Goal: Task Accomplishment & Management: Complete application form

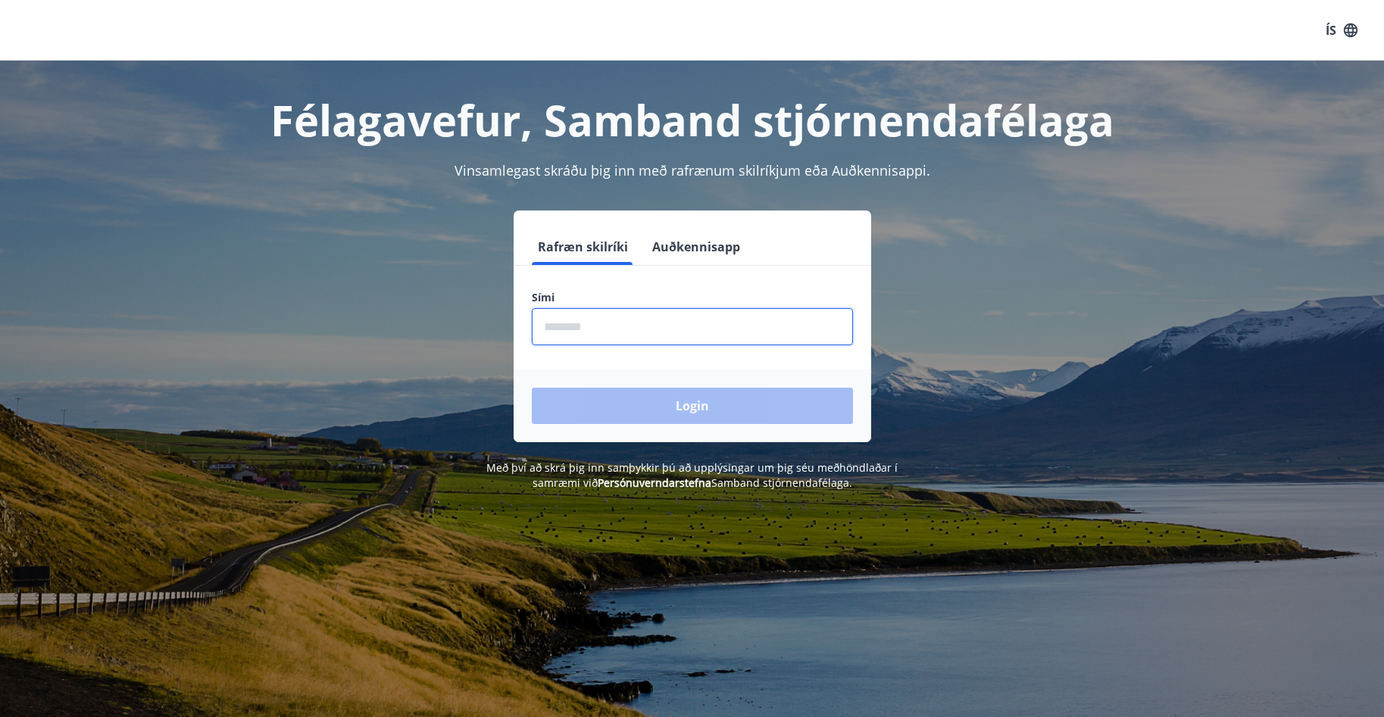
click at [655, 329] on input "phone" at bounding box center [692, 326] width 321 height 37
type input "********"
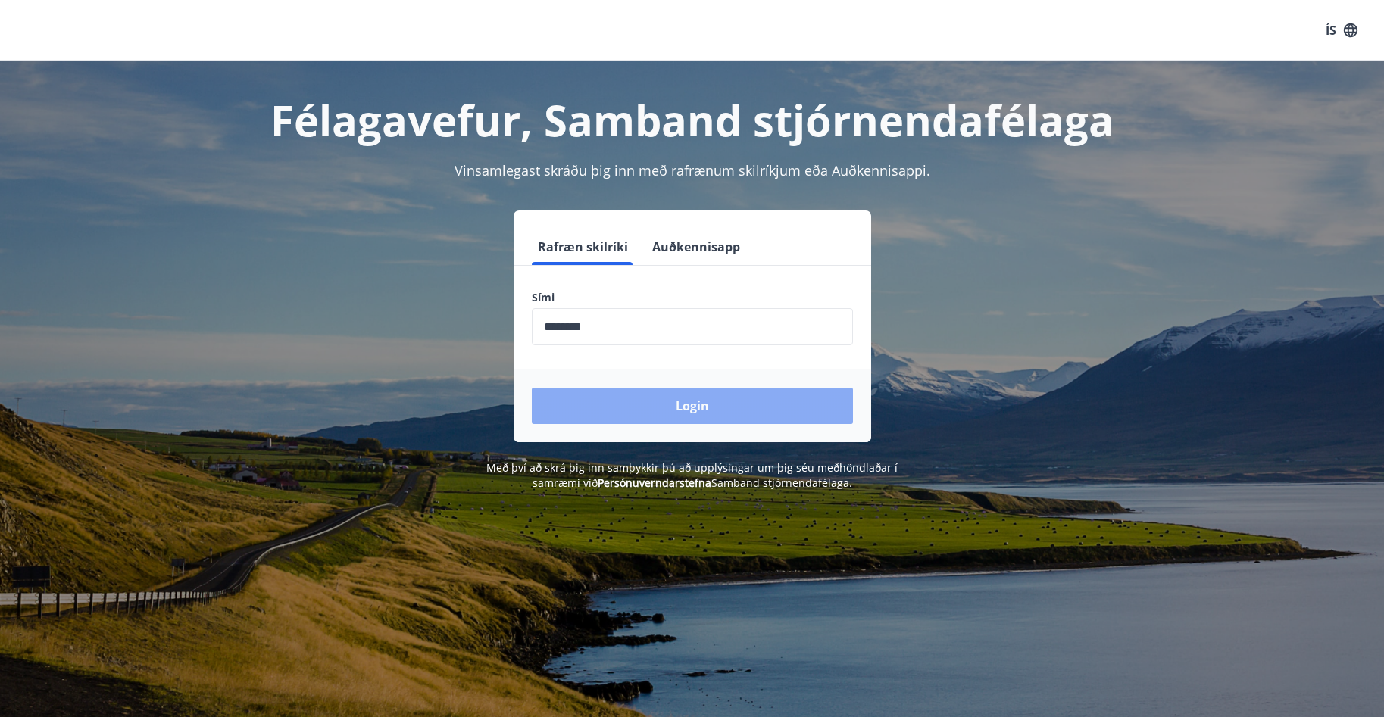
click at [636, 405] on button "Login" at bounding box center [692, 406] width 321 height 36
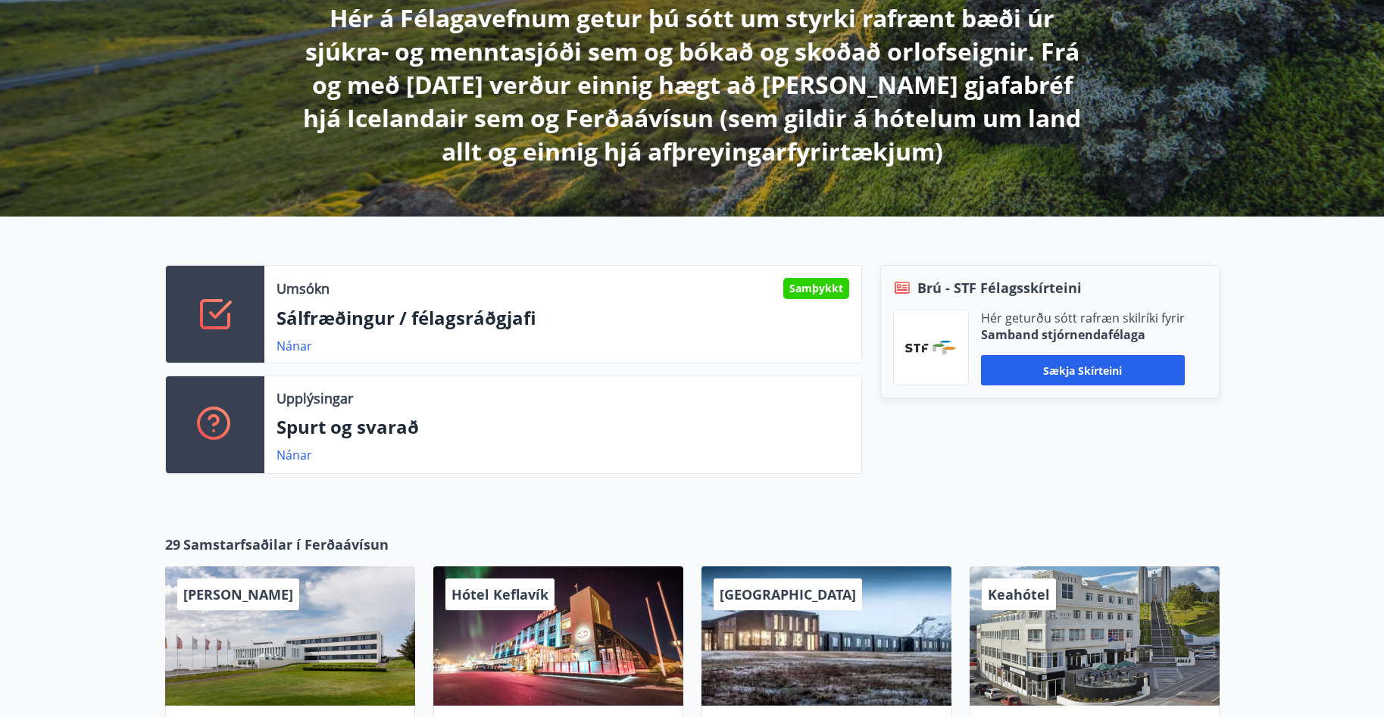
scroll to position [300, 0]
